Goal: Information Seeking & Learning: Learn about a topic

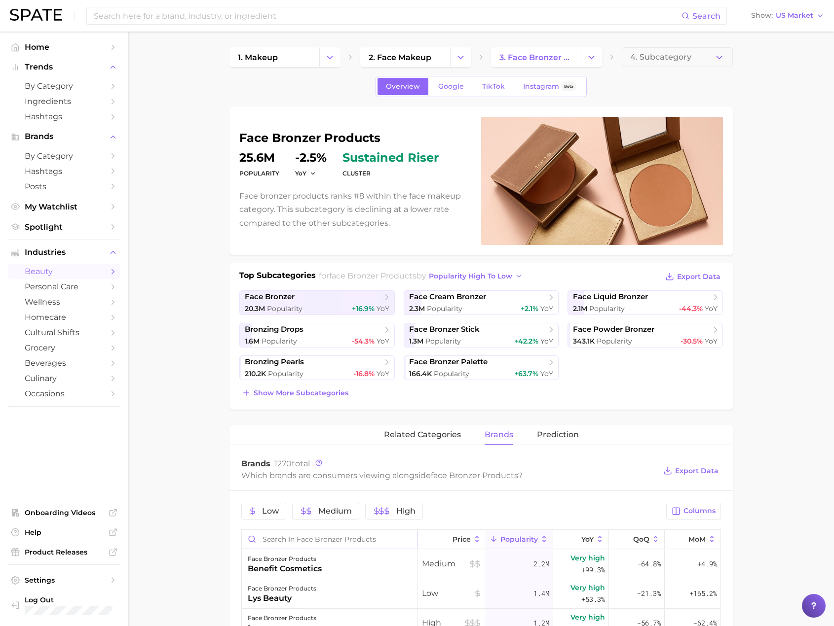
scroll to position [197, 0]
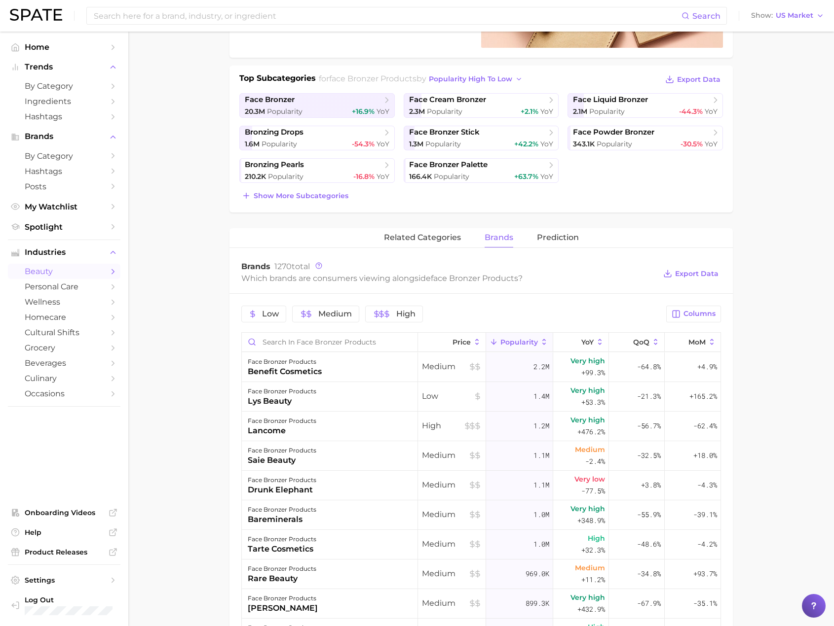
click at [208, 91] on main "1. makeup 2. face makeup 3. face bronzer products 4. Subcategory Overview Googl…" at bounding box center [480, 427] width 705 height 1186
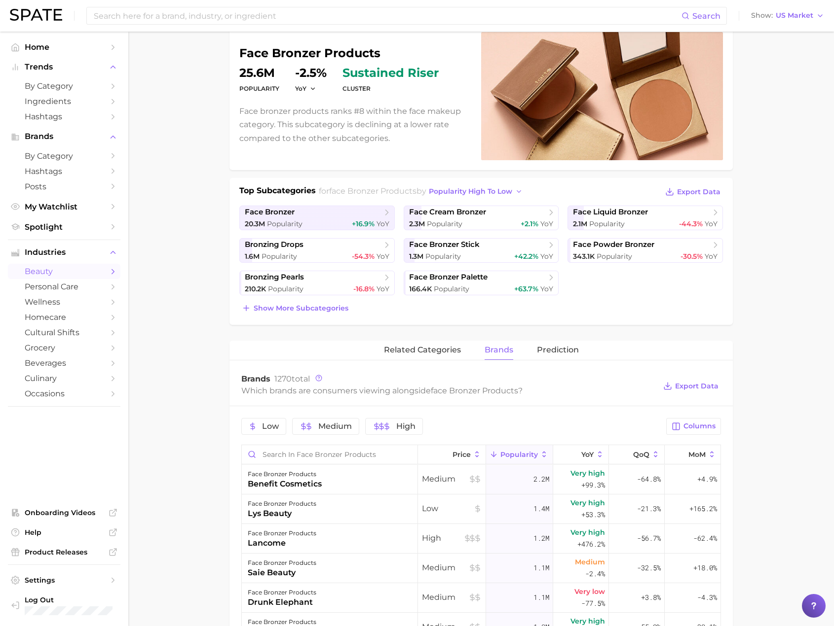
scroll to position [0, 0]
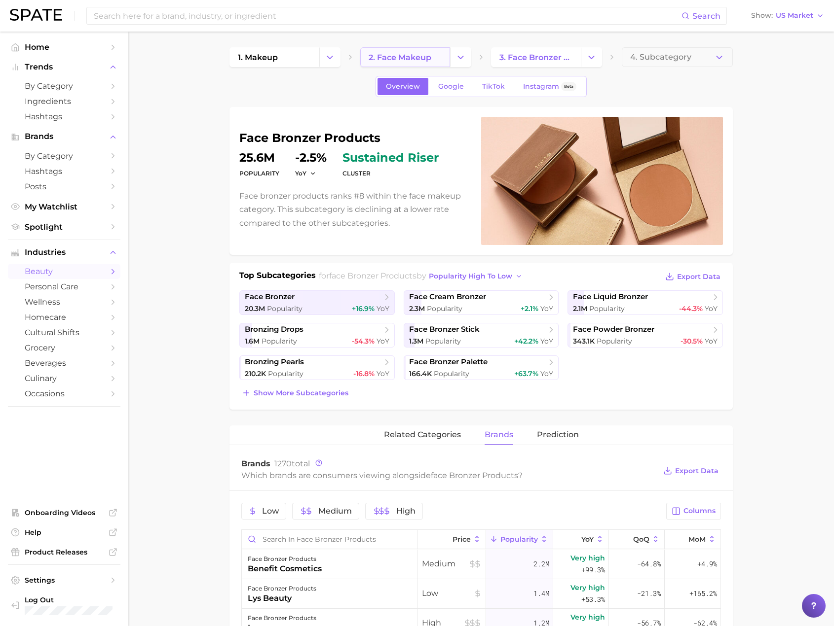
click at [397, 56] on span "2. face makeup" at bounding box center [399, 57] width 63 height 9
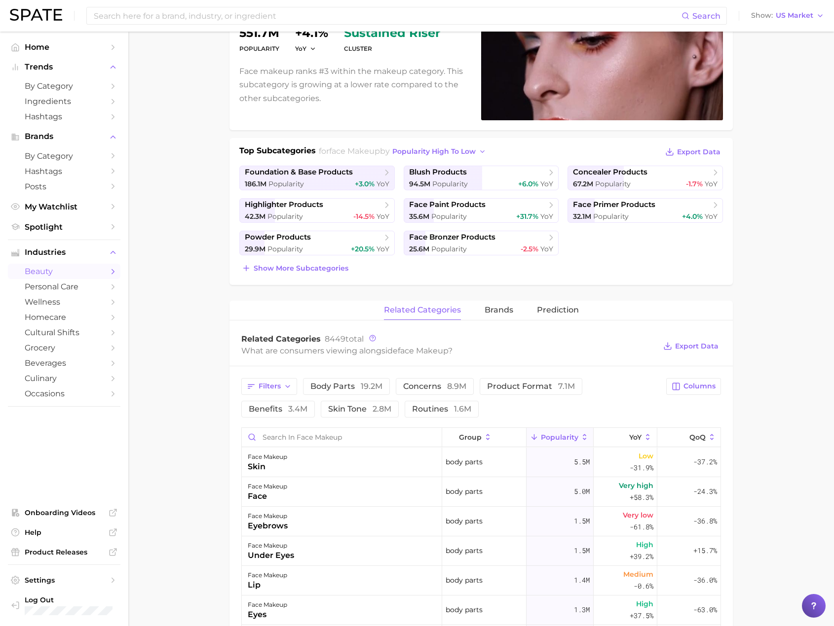
scroll to position [148, 0]
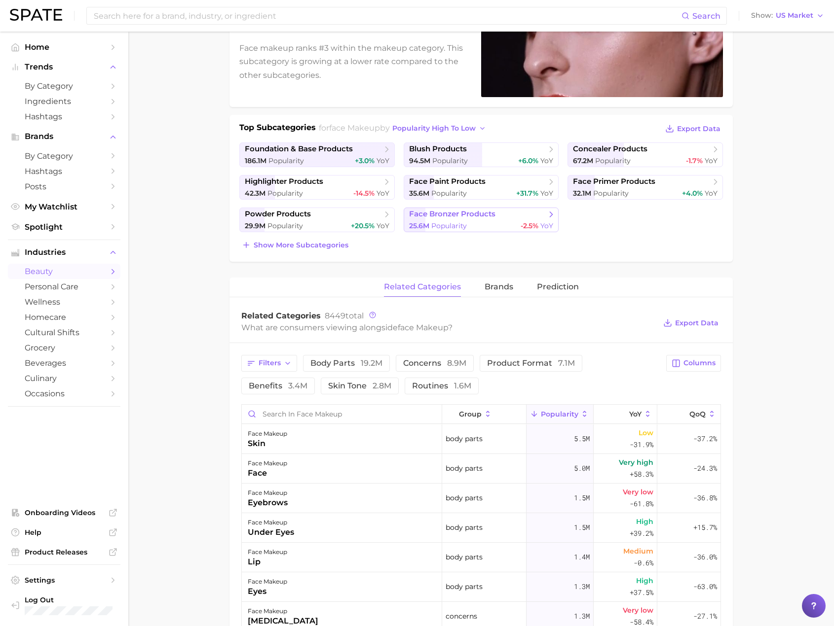
click at [518, 224] on div "25.6m Popularity -2.5% YoY" at bounding box center [481, 225] width 145 height 9
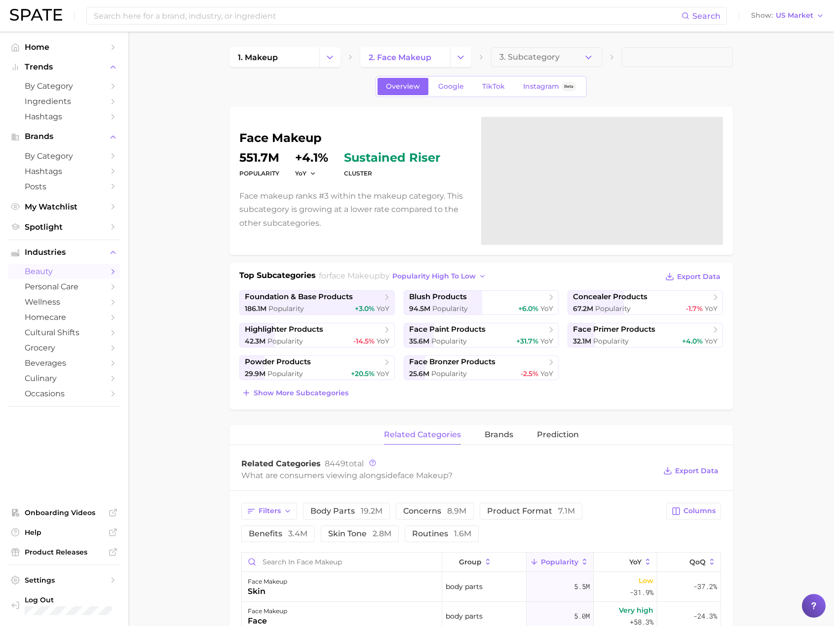
scroll to position [148, 0]
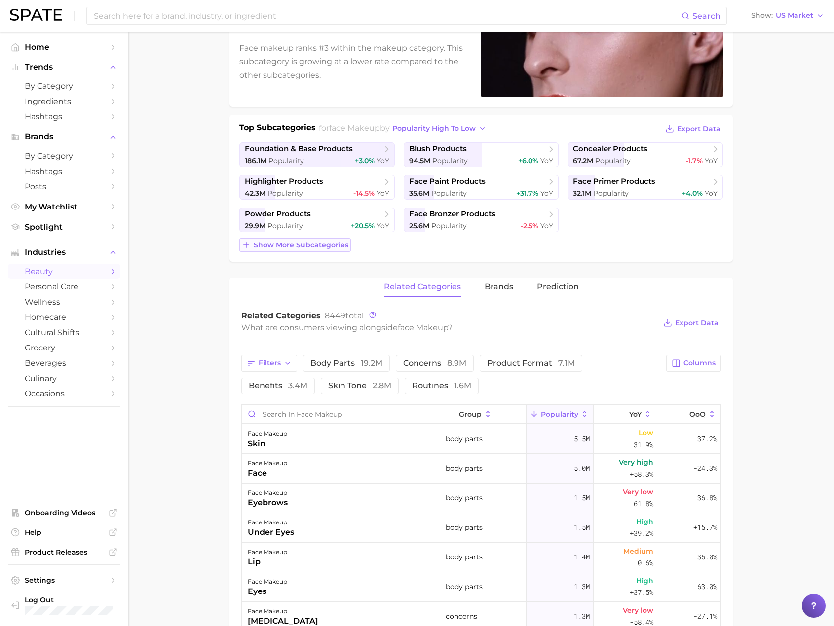
click at [326, 245] on span "Show more subcategories" at bounding box center [301, 245] width 95 height 8
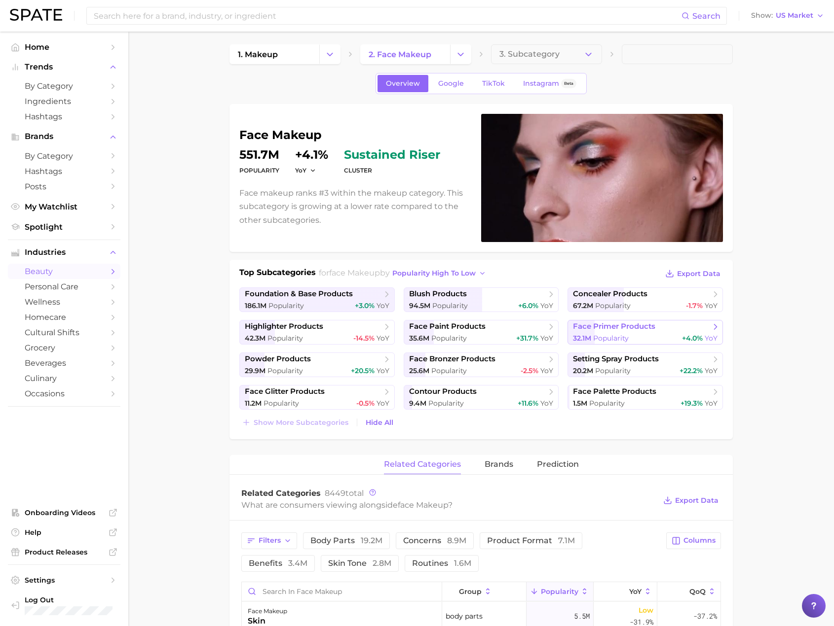
scroll to position [0, 0]
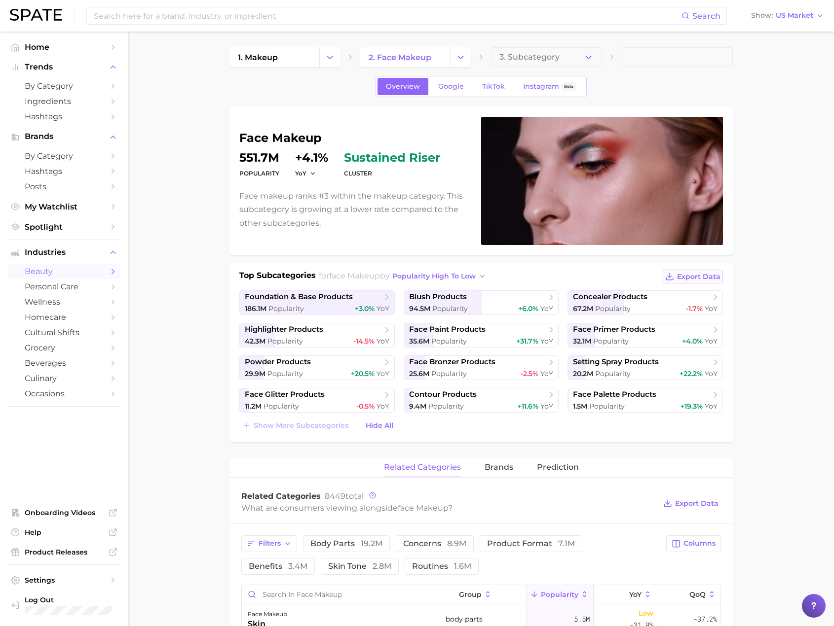
click at [713, 276] on span "Export Data" at bounding box center [698, 277] width 43 height 8
click at [410, 60] on span "2. face makeup" at bounding box center [399, 57] width 63 height 9
click at [283, 61] on link "1. makeup" at bounding box center [274, 57] width 90 height 20
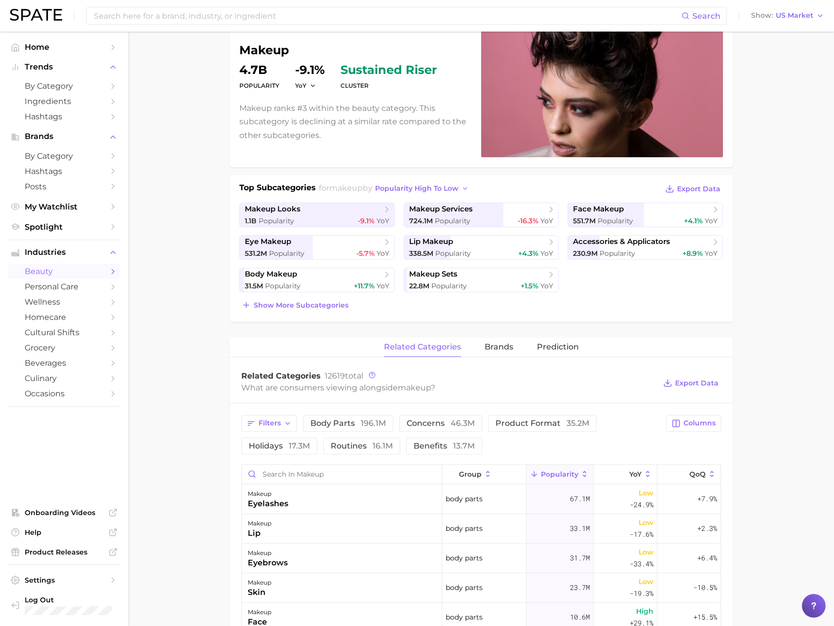
scroll to position [99, 0]
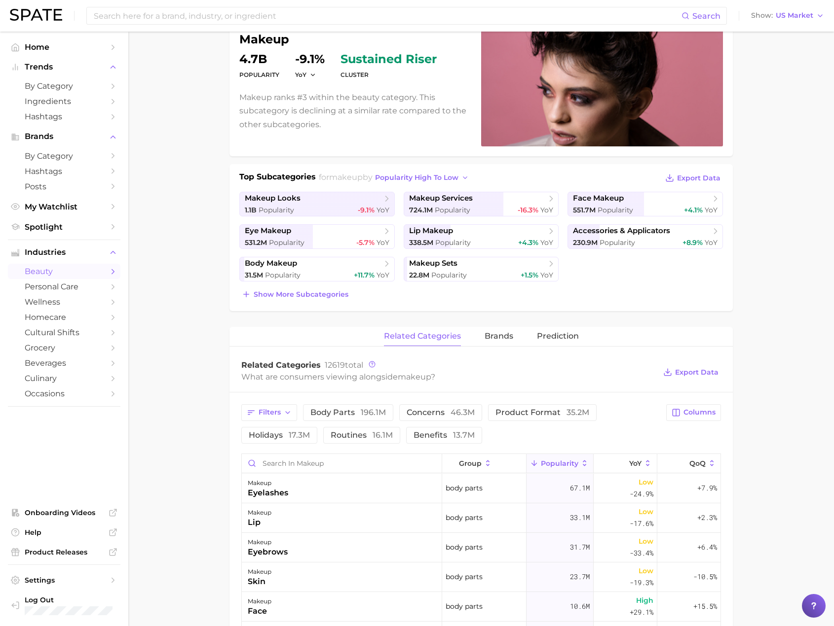
click at [181, 228] on main "1. makeup 2. Subcategory Overview Google TikTok Instagram Beta makeup Popularit…" at bounding box center [480, 537] width 705 height 1208
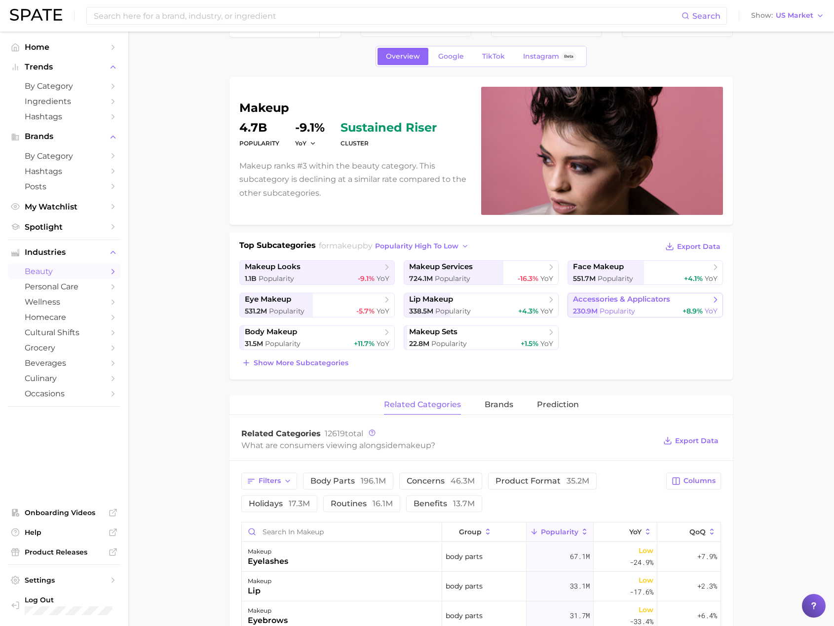
scroll to position [0, 0]
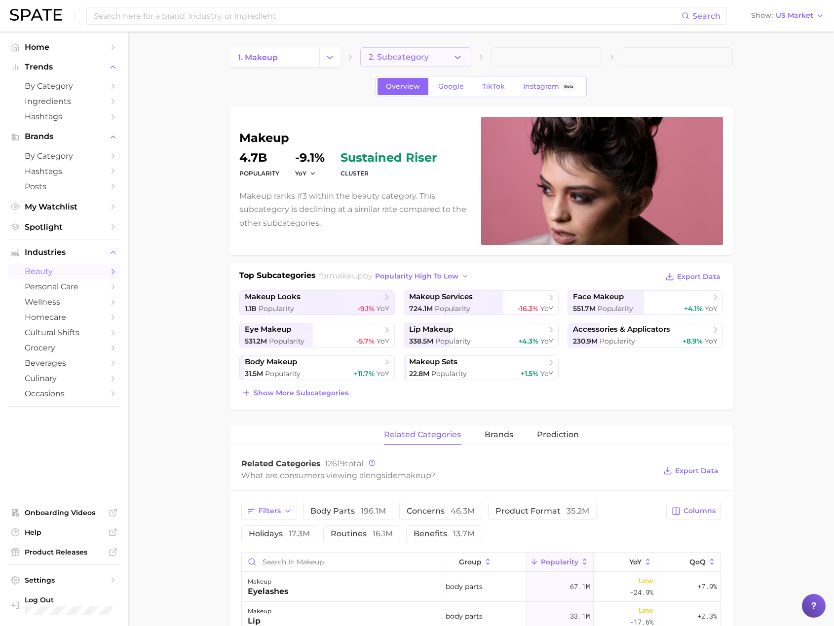
click at [421, 53] on span "2. Subcategory" at bounding box center [398, 57] width 60 height 9
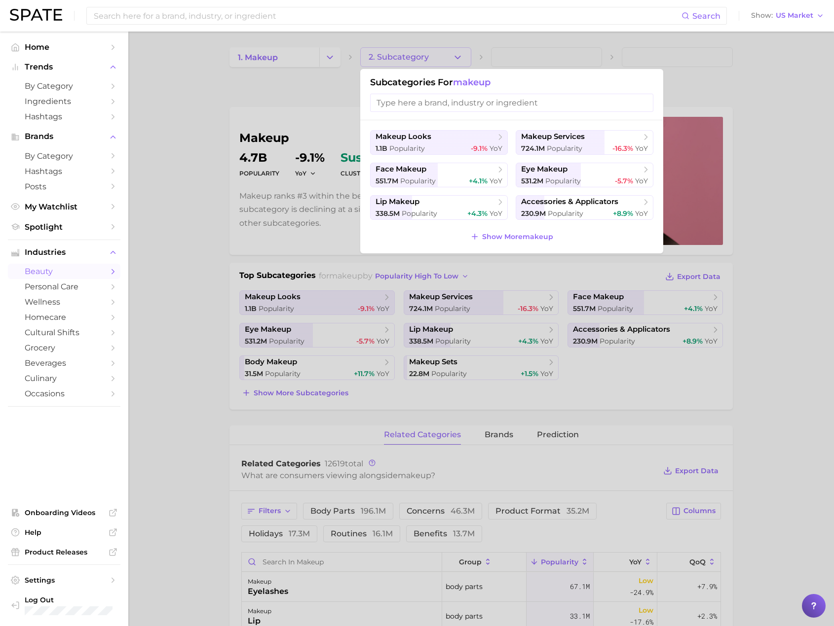
click at [431, 102] on input "search" at bounding box center [511, 103] width 283 height 18
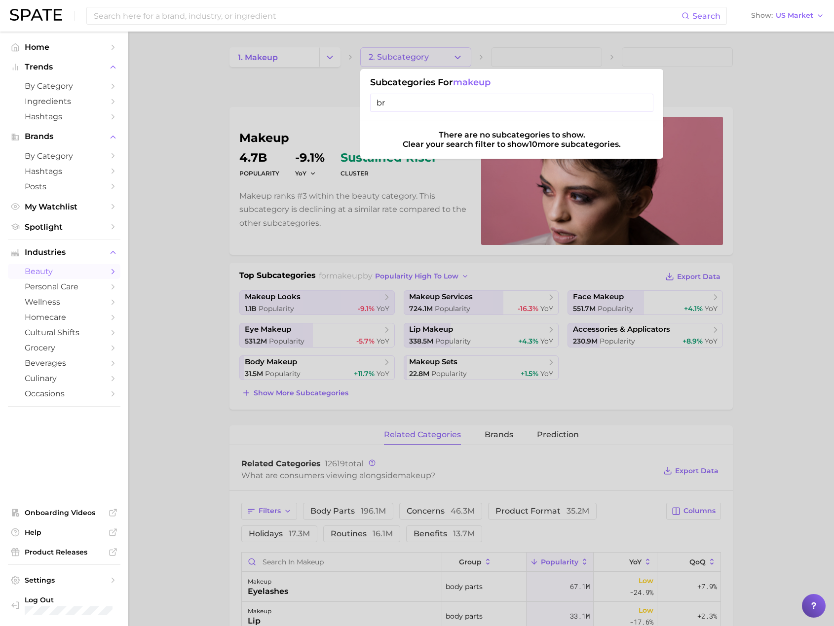
type input "b"
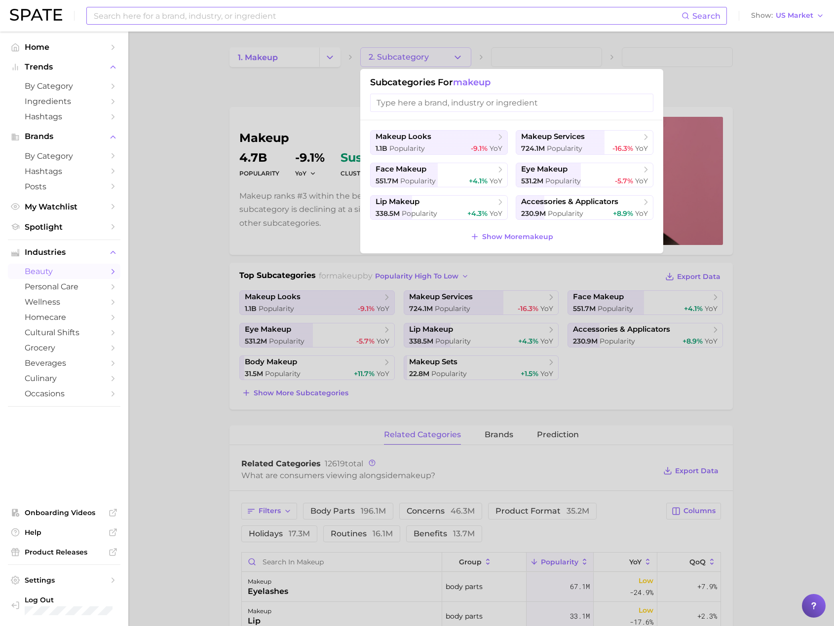
drag, startPoint x: 408, startPoint y: 84, endPoint x: 523, endPoint y: 14, distance: 134.2
click at [414, 79] on h1 "Subcategories for makeup" at bounding box center [511, 82] width 283 height 11
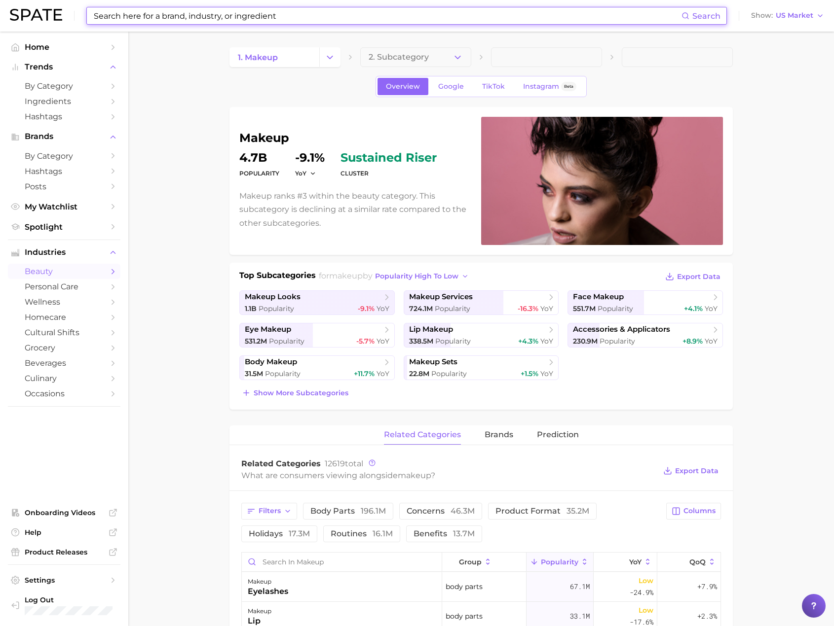
click at [523, 14] on input at bounding box center [387, 15] width 588 height 17
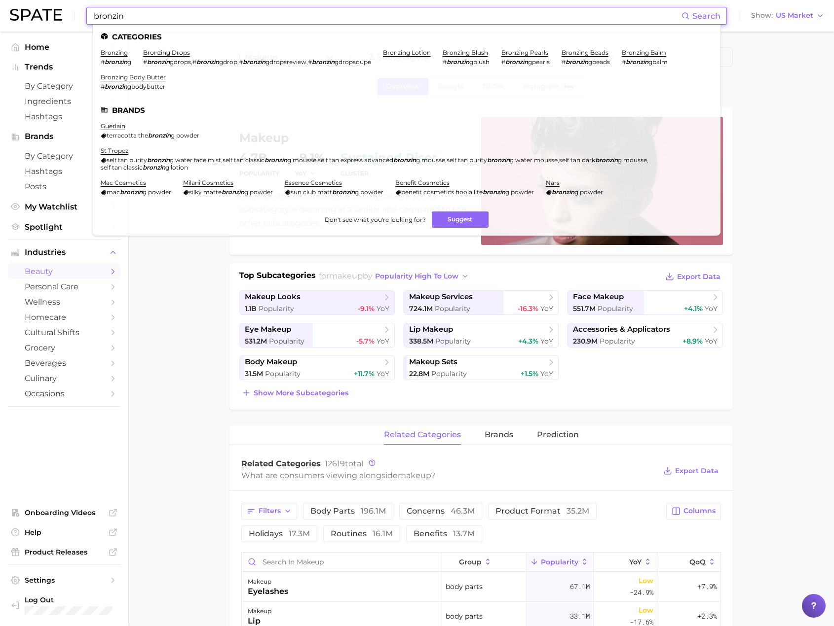
type input "bronzin"
click at [180, 48] on ul "Categories bronzing # bronzin g bronzing drops # bronzin gdrops , # bronzin gdr…" at bounding box center [406, 130] width 627 height 211
click at [802, 361] on main "1. makeup 2. Subcategory Overview Google TikTok Instagram Beta makeup Popularit…" at bounding box center [480, 636] width 705 height 1208
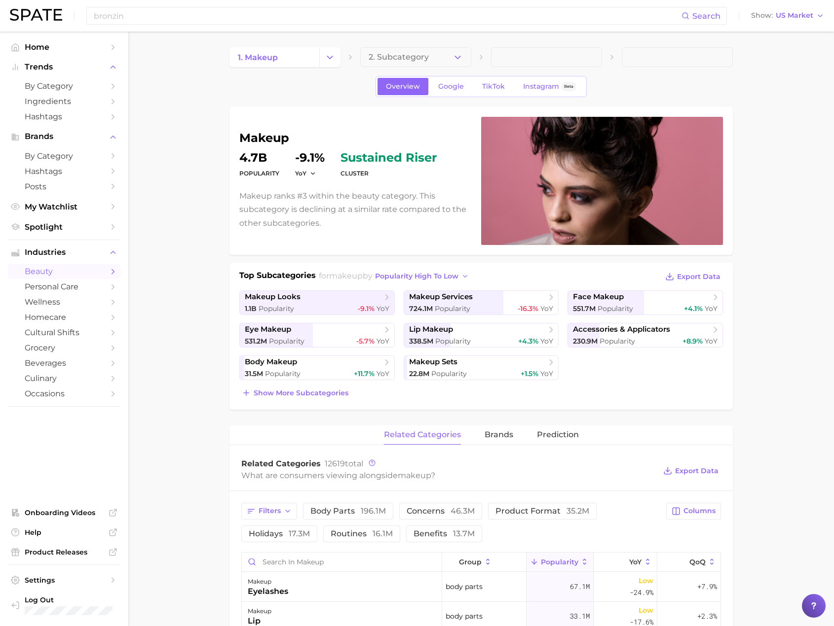
click at [211, 172] on main "1. makeup 2. Subcategory Overview Google TikTok Instagram Beta makeup Popularit…" at bounding box center [480, 636] width 705 height 1208
click at [311, 14] on input "bronzin" at bounding box center [387, 15] width 588 height 17
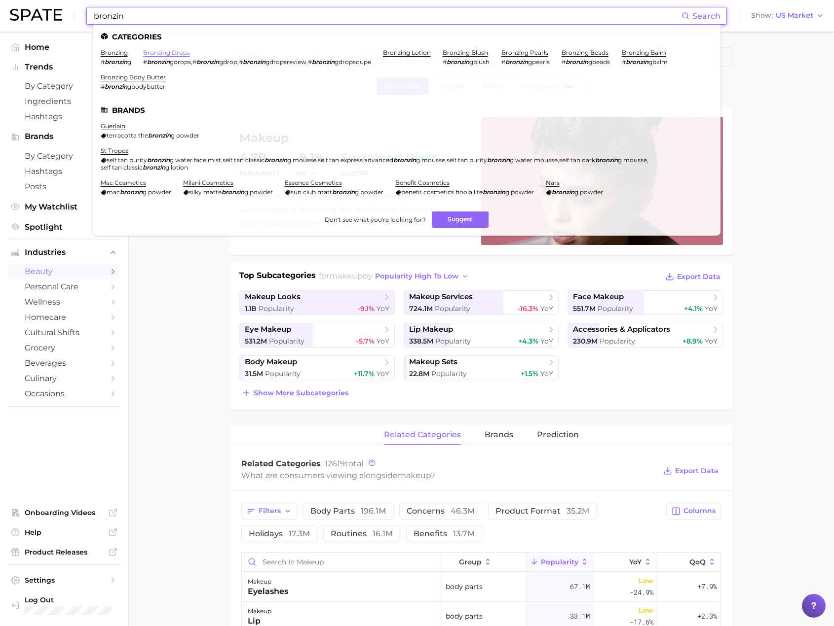
click at [173, 51] on link "bronzing drops" at bounding box center [166, 52] width 47 height 7
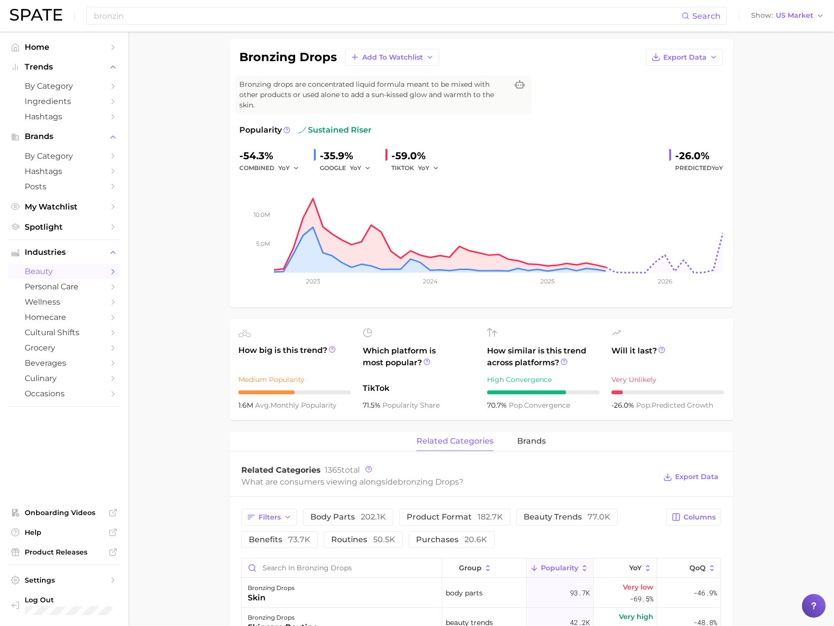
scroll to position [99, 0]
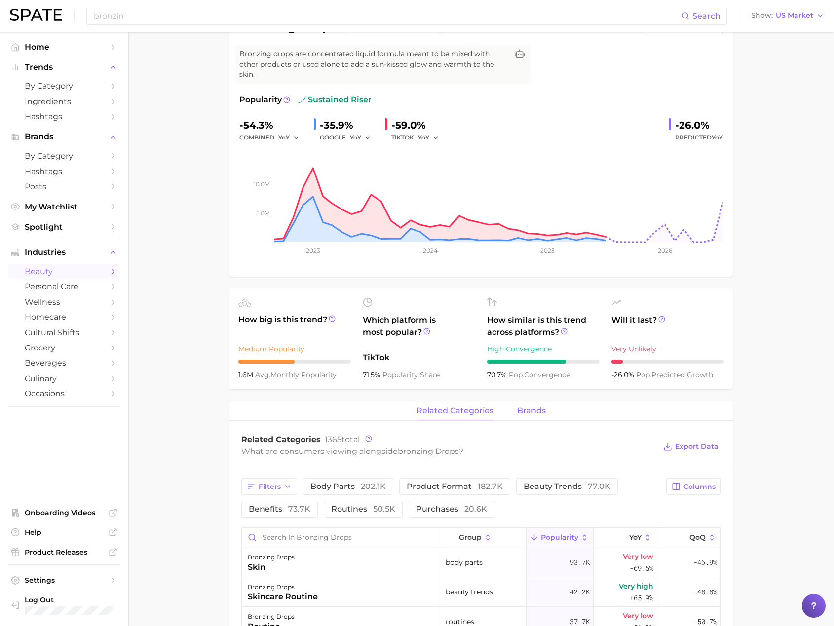
click at [533, 410] on span "brands" at bounding box center [531, 410] width 29 height 9
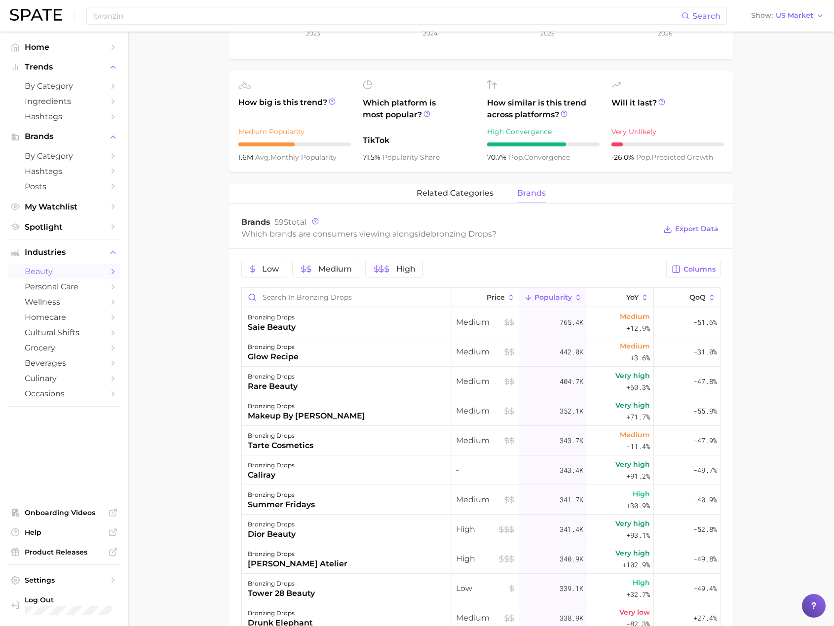
scroll to position [345, 0]
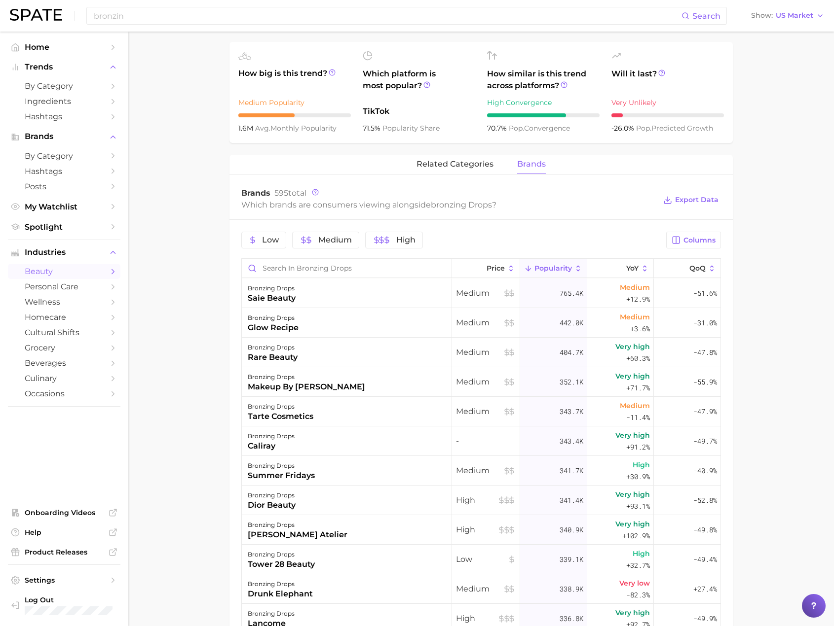
click at [193, 416] on main "1. makeup 2. face makeup 3. face bronzer products 4. bronzing drops Overview Go…" at bounding box center [480, 316] width 705 height 1260
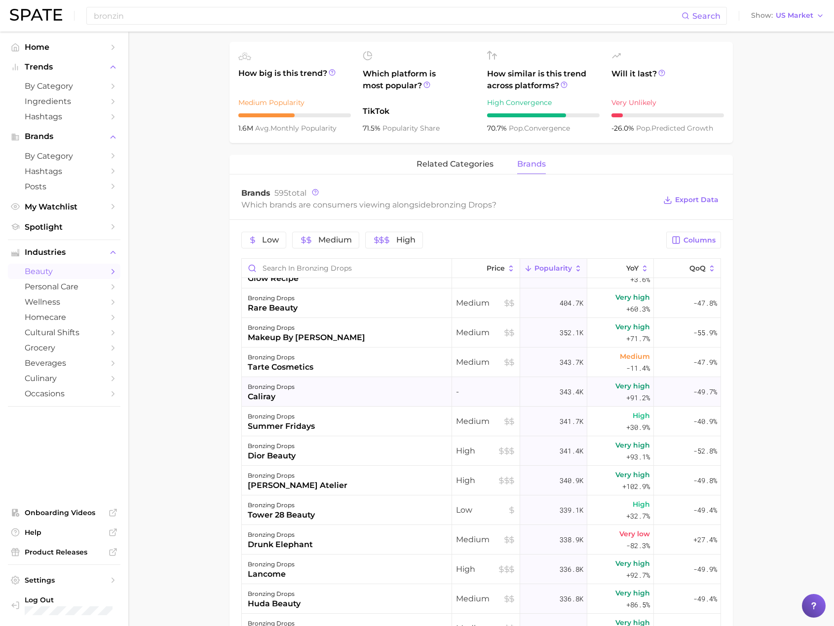
scroll to position [0, 0]
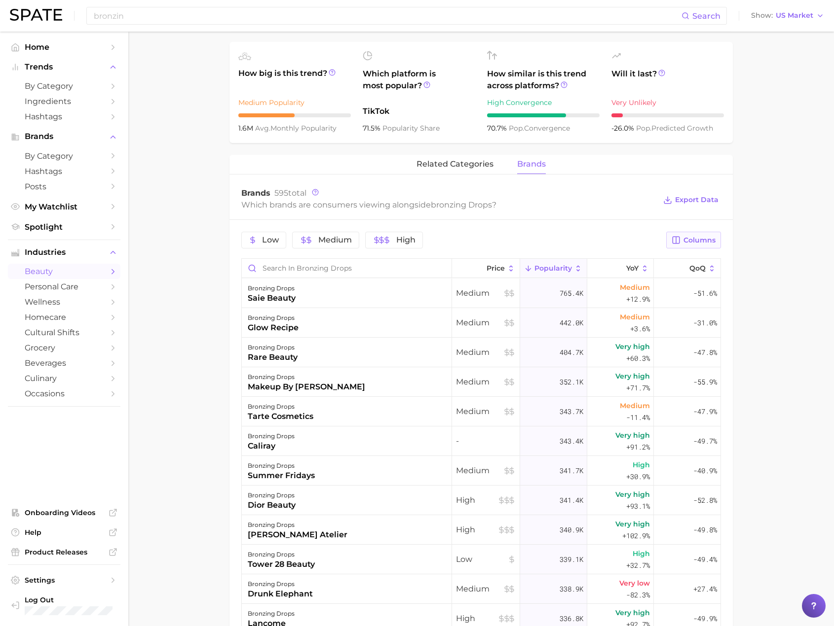
click at [707, 238] on span "Columns" at bounding box center [699, 240] width 32 height 8
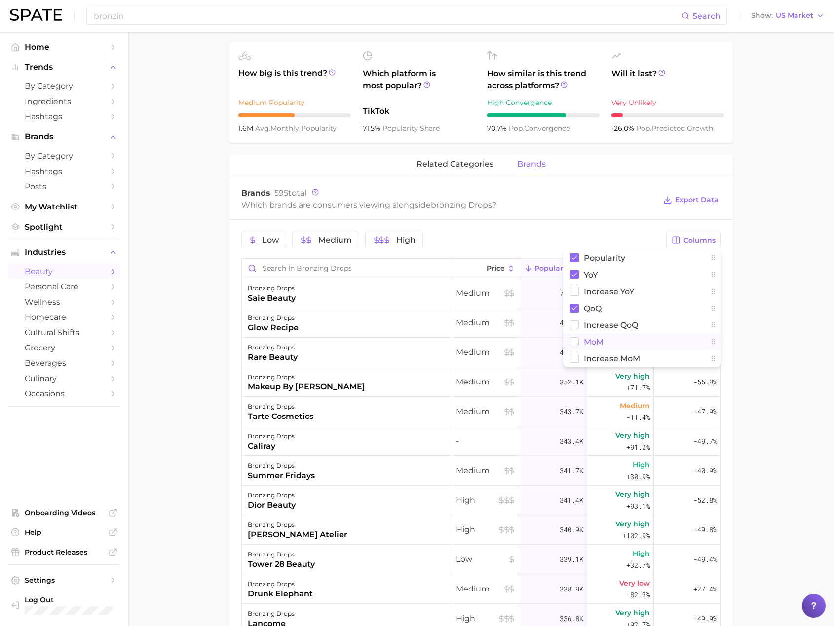
click at [605, 334] on button "MoM" at bounding box center [642, 341] width 158 height 17
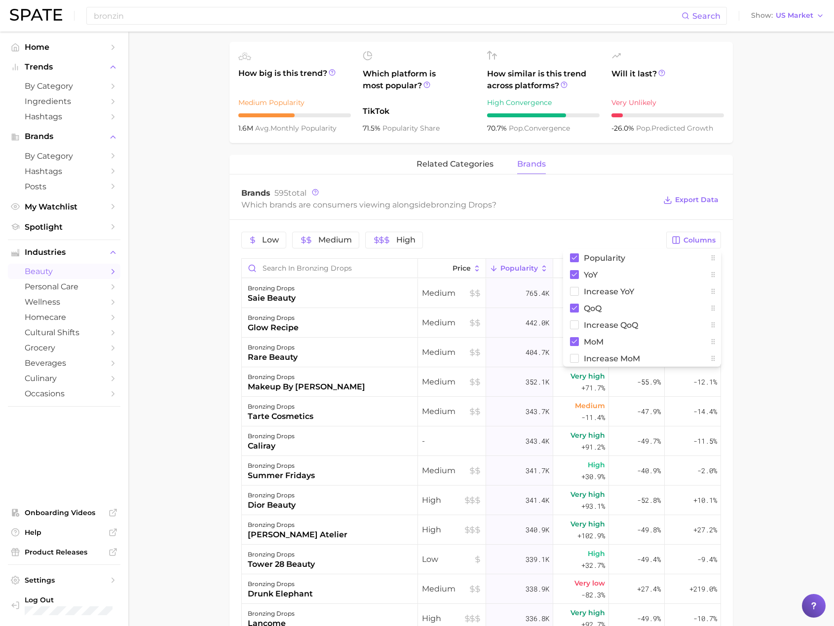
click at [742, 302] on main "1. makeup 2. face makeup 3. face bronzer products 4. bronzing drops Overview Go…" at bounding box center [480, 316] width 705 height 1260
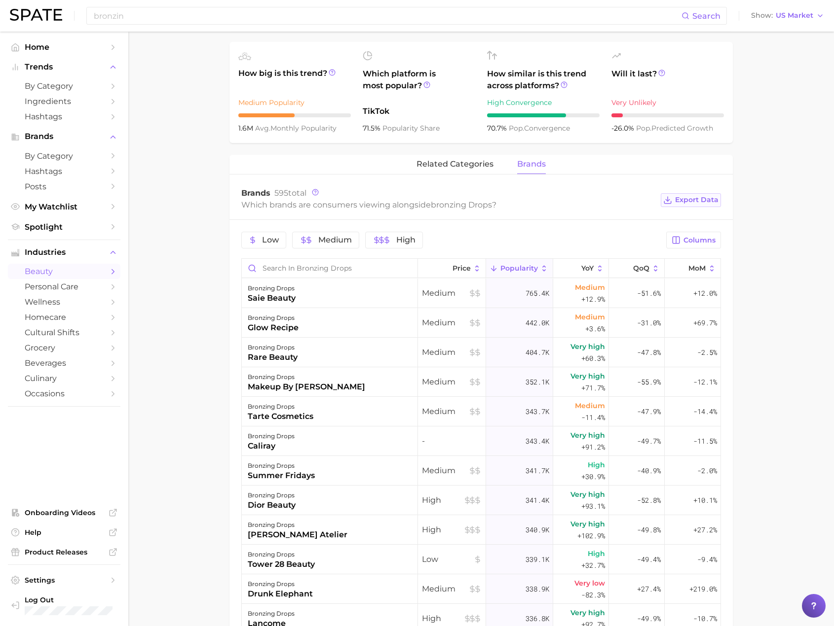
click at [712, 201] on span "Export Data" at bounding box center [696, 200] width 43 height 8
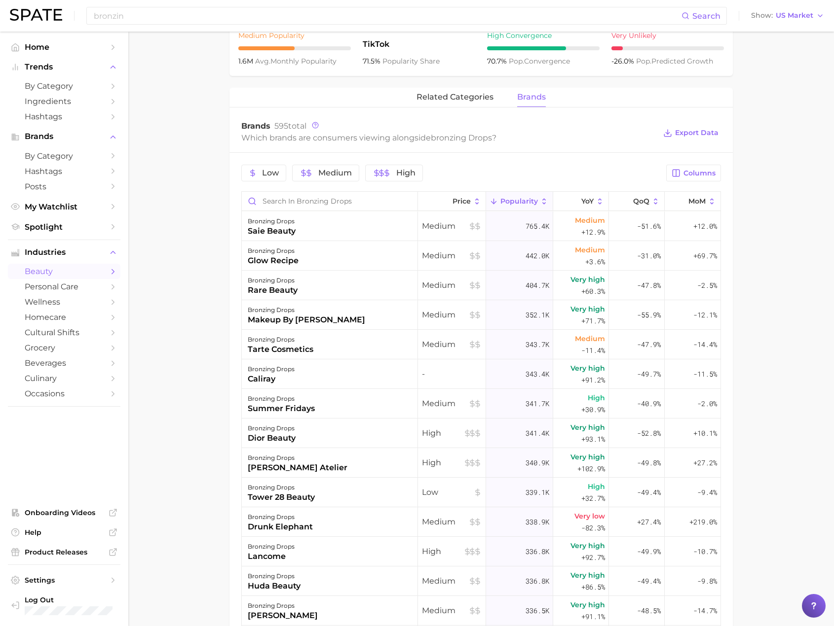
scroll to position [444, 0]
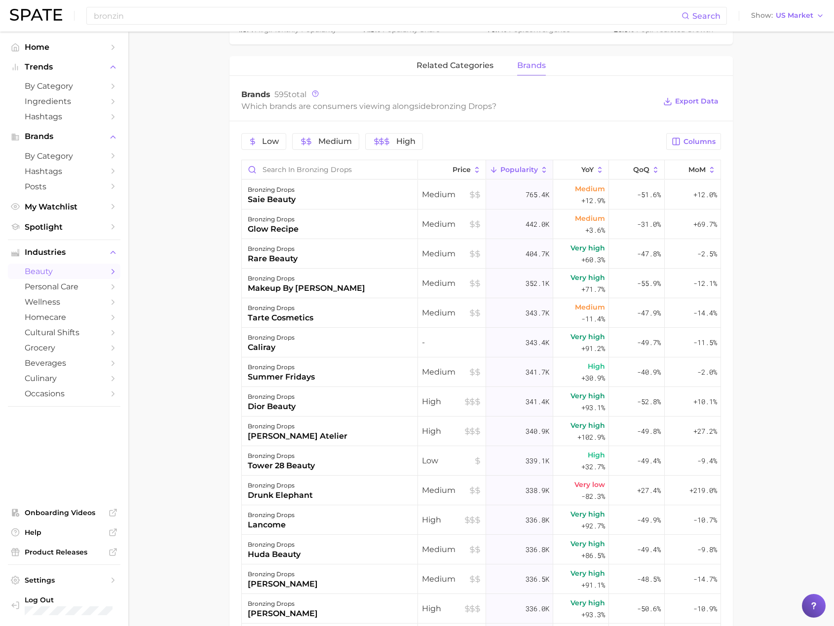
drag, startPoint x: 170, startPoint y: 72, endPoint x: 176, endPoint y: 1, distance: 70.3
click at [171, 66] on main "1. makeup 2. face makeup 3. face bronzer products 4. bronzing drops Overview Go…" at bounding box center [480, 218] width 705 height 1260
drag, startPoint x: 184, startPoint y: 127, endPoint x: 189, endPoint y: 121, distance: 8.0
click at [184, 127] on main "1. makeup 2. face makeup 3. face bronzer products 4. bronzing drops Overview Go…" at bounding box center [480, 218] width 705 height 1260
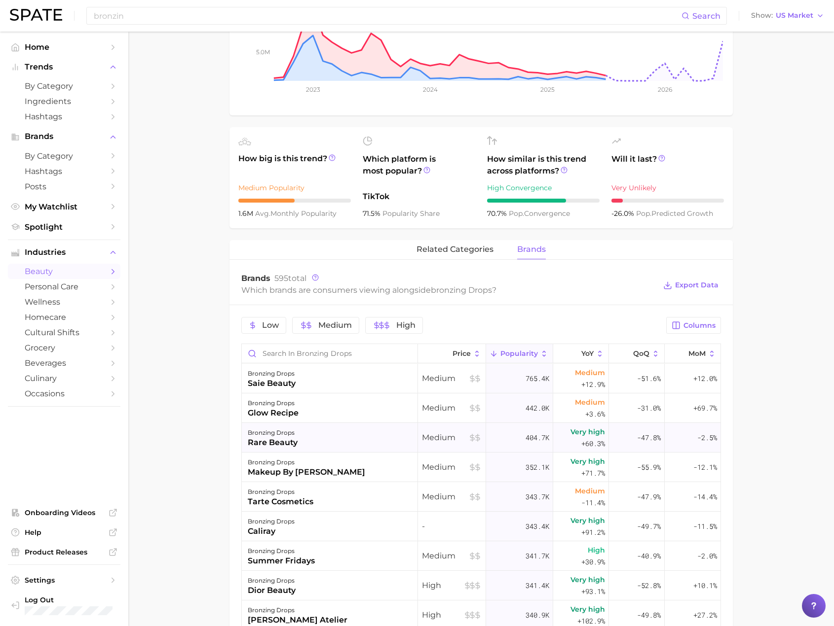
scroll to position [0, 0]
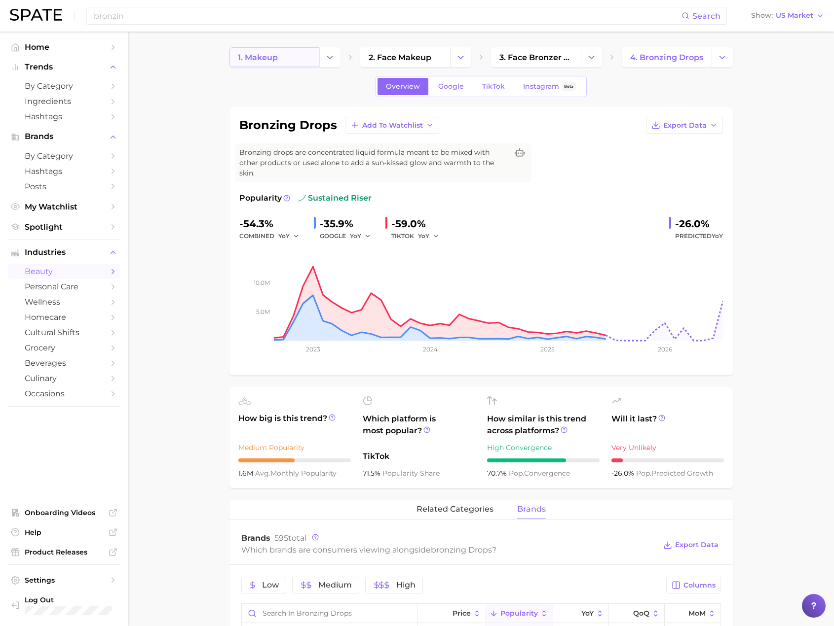
click at [297, 61] on link "1. makeup" at bounding box center [274, 57] width 90 height 20
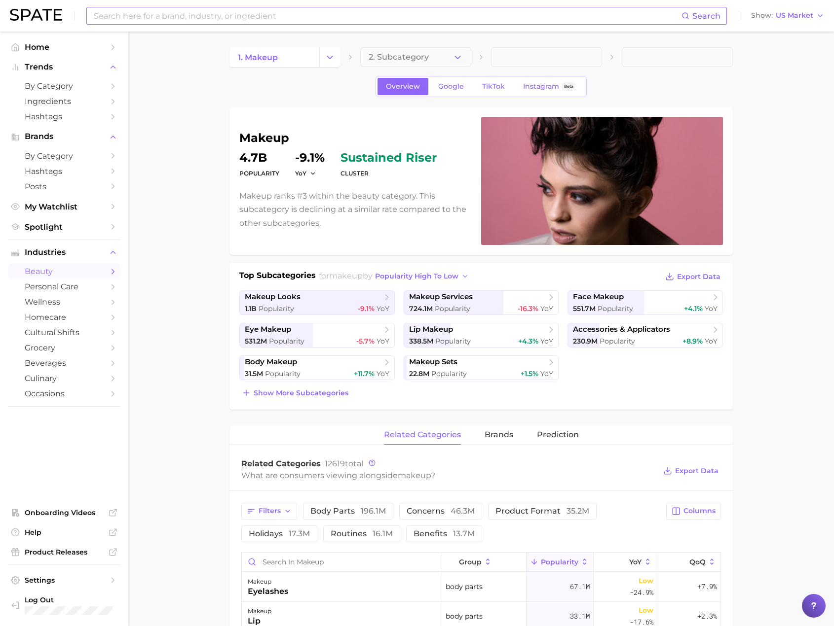
click at [294, 17] on input at bounding box center [387, 15] width 588 height 17
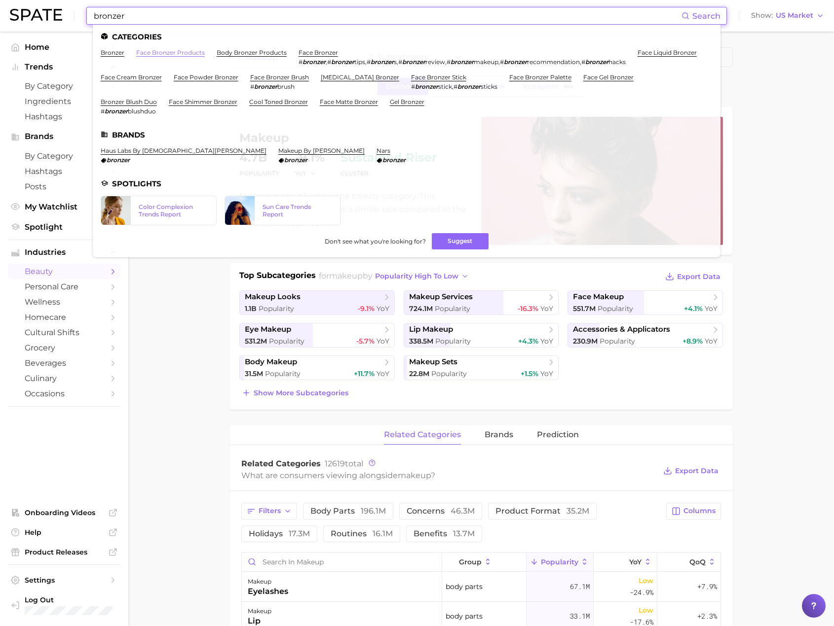
type input "bronzer"
click at [145, 55] on link "face bronzer products" at bounding box center [170, 52] width 69 height 7
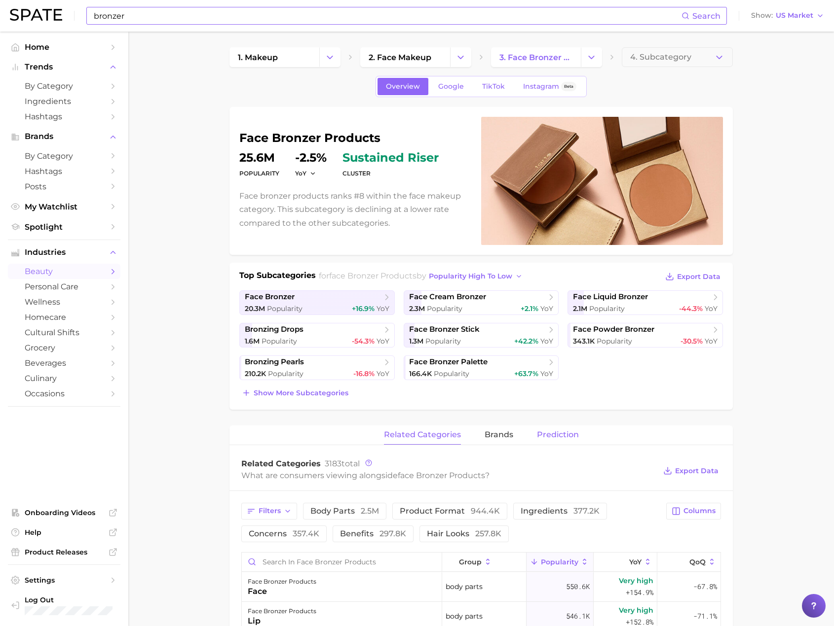
click at [544, 438] on span "Prediction" at bounding box center [558, 435] width 42 height 9
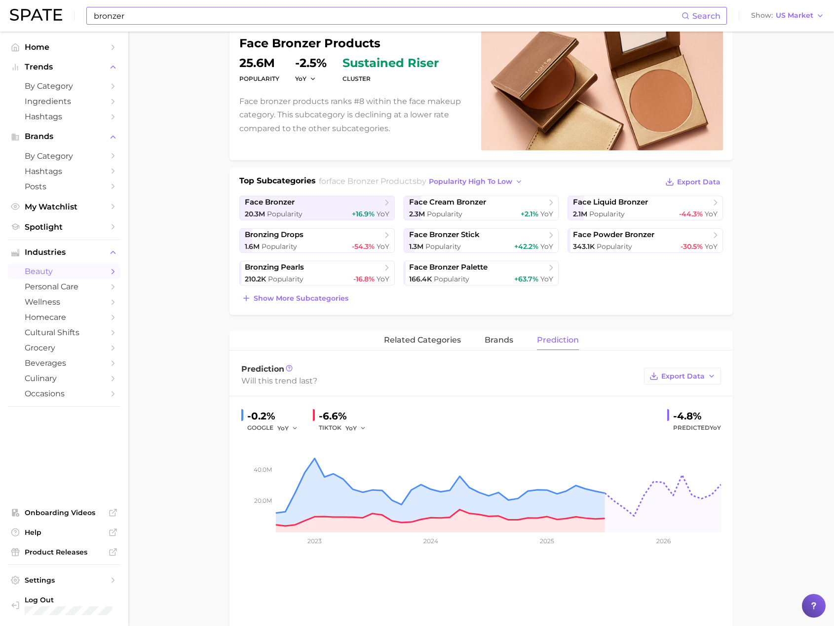
scroll to position [99, 0]
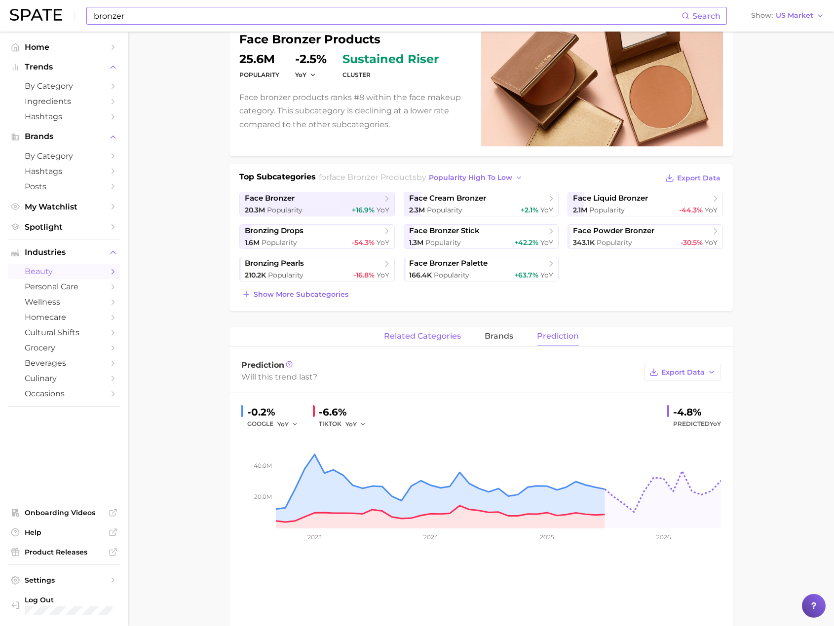
click at [433, 334] on span "related categories" at bounding box center [422, 336] width 77 height 9
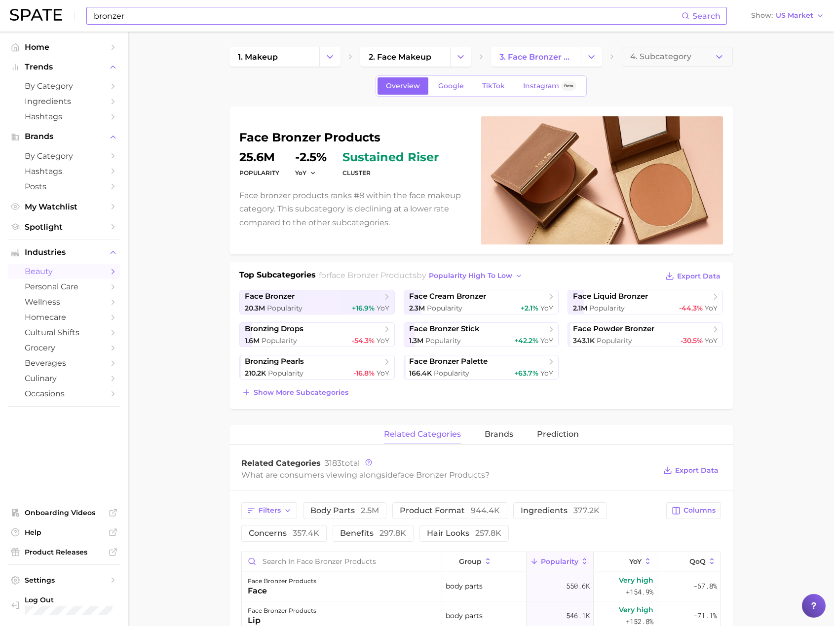
scroll to position [0, 0]
click at [311, 176] on icon "button" at bounding box center [312, 173] width 7 height 7
click at [317, 199] on button "QoQ" at bounding box center [349, 205] width 109 height 18
click at [308, 174] on span "QoQ" at bounding box center [302, 173] width 14 height 8
click at [319, 221] on button "MoM" at bounding box center [349, 223] width 109 height 18
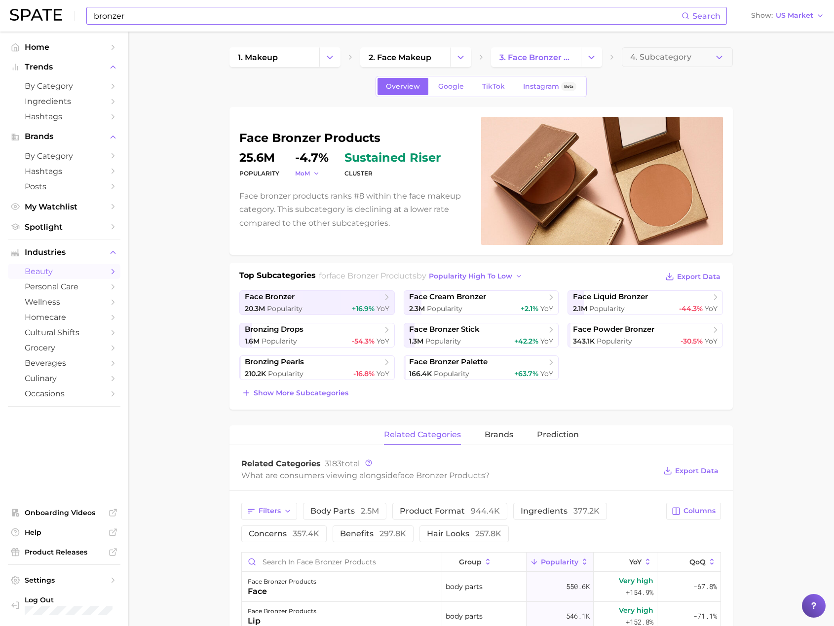
click at [308, 175] on span "MoM" at bounding box center [302, 173] width 15 height 8
click at [317, 188] on button "YoY" at bounding box center [349, 188] width 109 height 18
drag, startPoint x: 172, startPoint y: 79, endPoint x: 172, endPoint y: 69, distance: 10.4
click at [172, 79] on main "1. makeup 2. face makeup 3. face bronzer products 4. Subcategory Overview Googl…" at bounding box center [480, 636] width 705 height 1208
